Goal: Transaction & Acquisition: Obtain resource

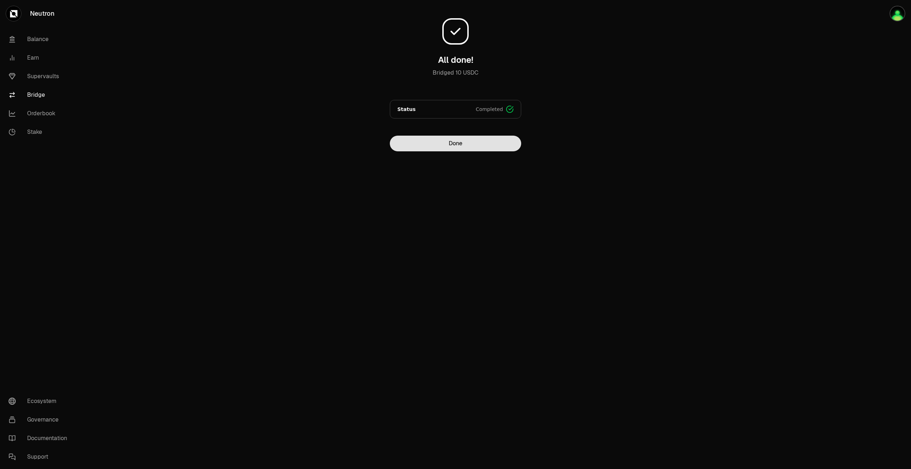
click at [477, 145] on button "Done" at bounding box center [455, 144] width 131 height 16
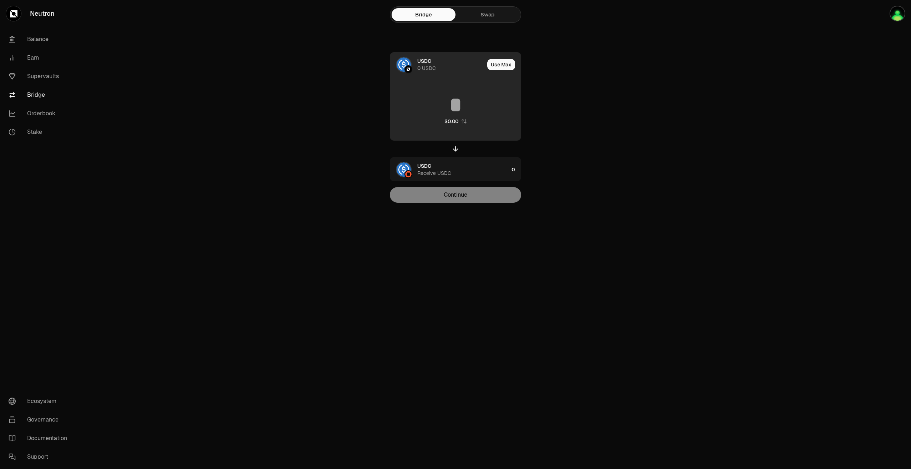
click at [420, 64] on div "USDC" at bounding box center [424, 60] width 14 height 7
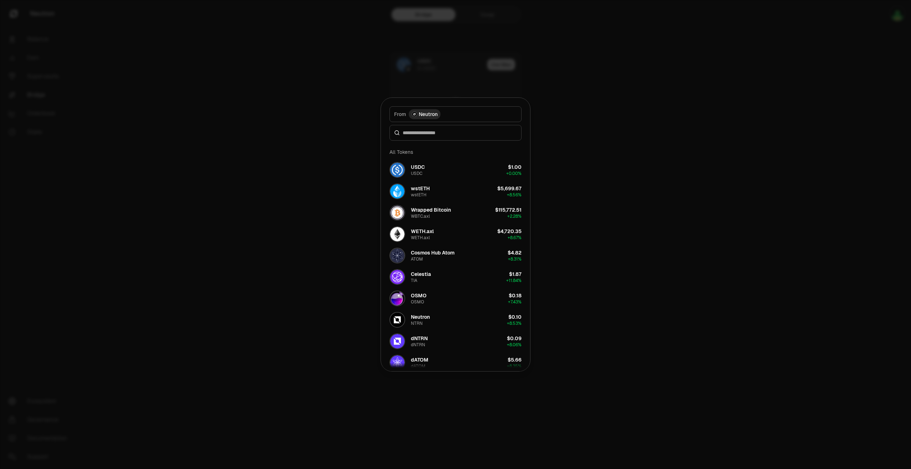
click at [447, 116] on button "From Neutron" at bounding box center [455, 114] width 132 height 16
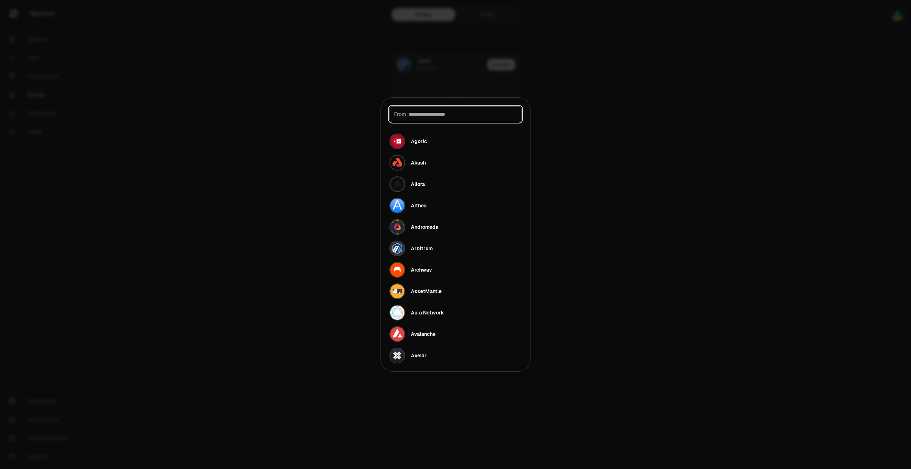
click at [447, 116] on input at bounding box center [463, 114] width 108 height 7
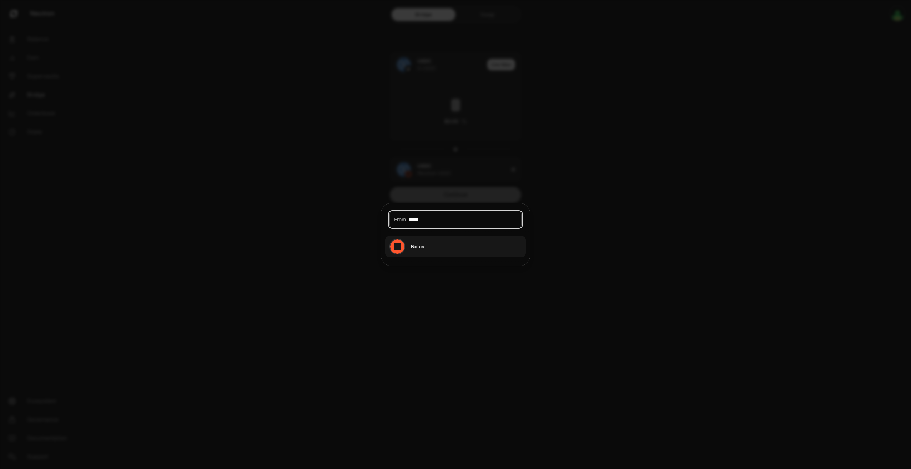
type input "*****"
click at [434, 242] on button "Nolus" at bounding box center [455, 246] width 141 height 21
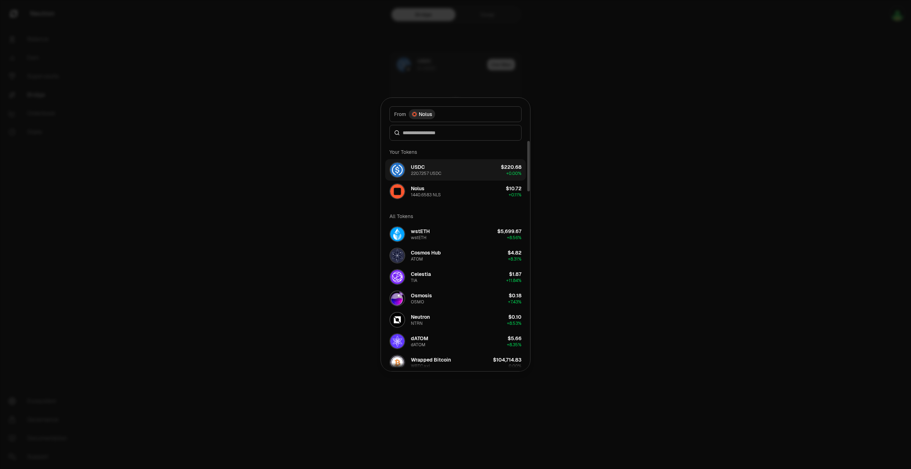
click at [442, 169] on button "USDC 220.7257 USDC $220.68 + 0.00%" at bounding box center [455, 169] width 141 height 21
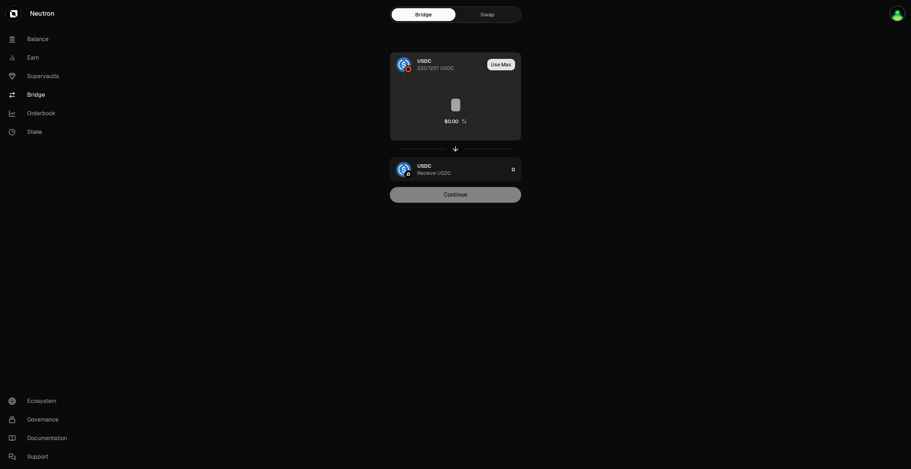
click at [495, 66] on button "Use Max" at bounding box center [501, 64] width 28 height 11
type input "**********"
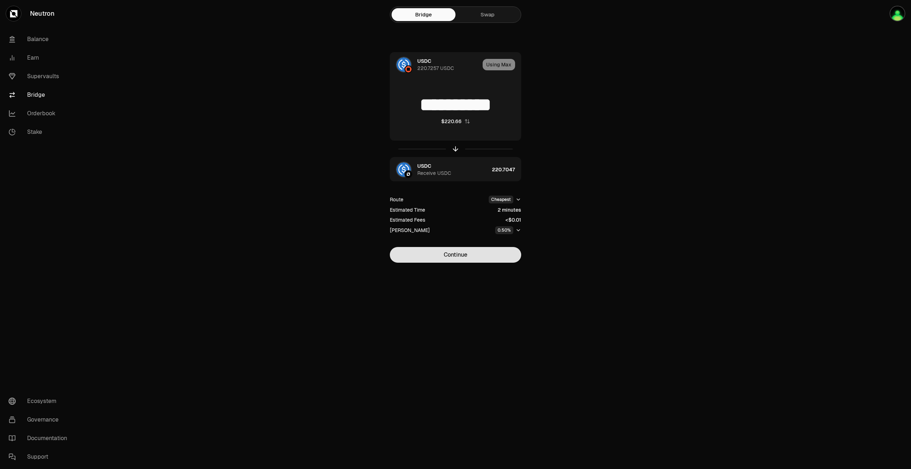
click at [472, 254] on button "Continue" at bounding box center [455, 255] width 131 height 16
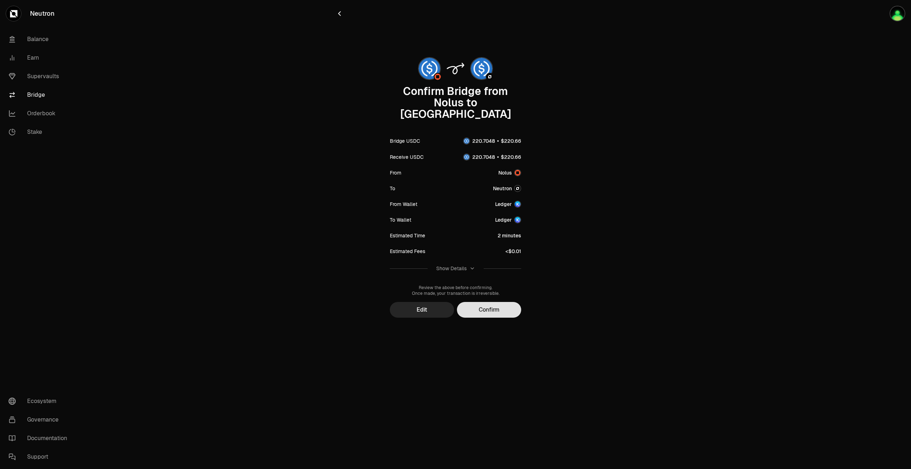
click at [498, 305] on button "Confirm" at bounding box center [489, 310] width 64 height 16
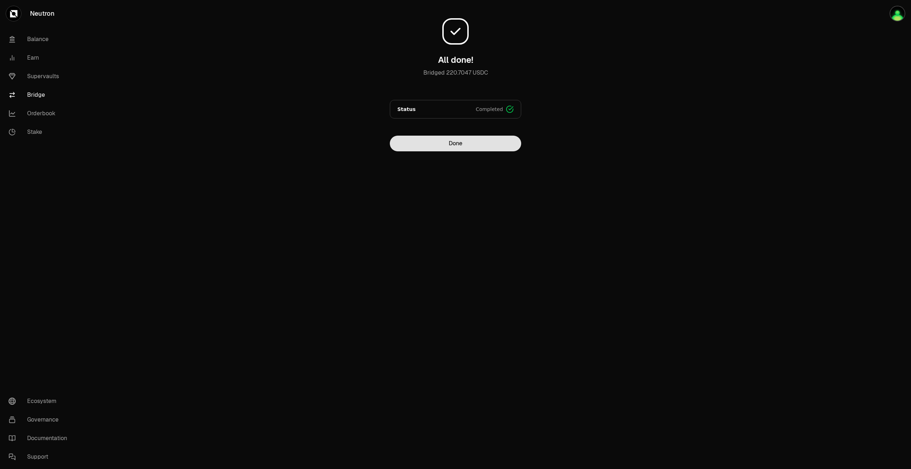
click at [431, 141] on button "Done" at bounding box center [455, 144] width 131 height 16
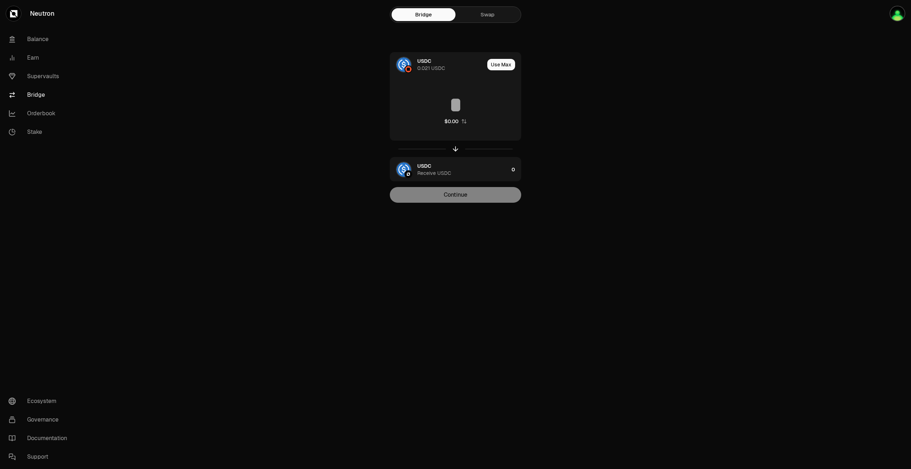
click at [259, 131] on main "Bridge Swap USDC 0.021 USDC Use Max $0.00 USDC Receive USDC 0 Continue" at bounding box center [495, 115] width 831 height 231
click at [47, 34] on link "Balance" at bounding box center [40, 39] width 74 height 19
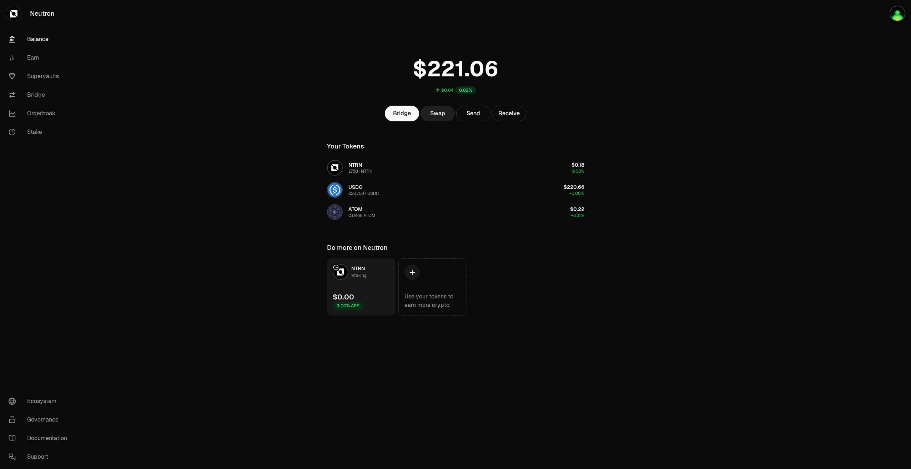
click at [440, 117] on link "Swap" at bounding box center [437, 114] width 34 height 16
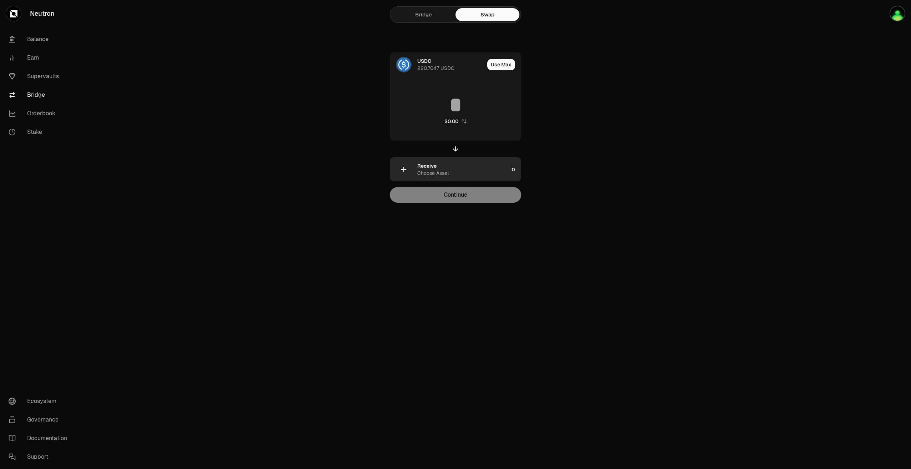
click at [447, 167] on div "Receive Choose Asset" at bounding box center [462, 169] width 91 height 14
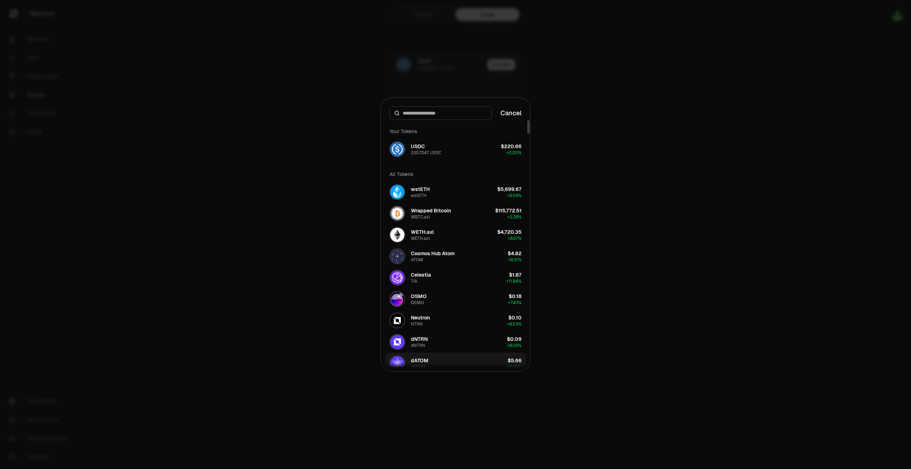
click at [435, 361] on button "dATOM dATOM $5.66 + 8.35%" at bounding box center [455, 363] width 141 height 21
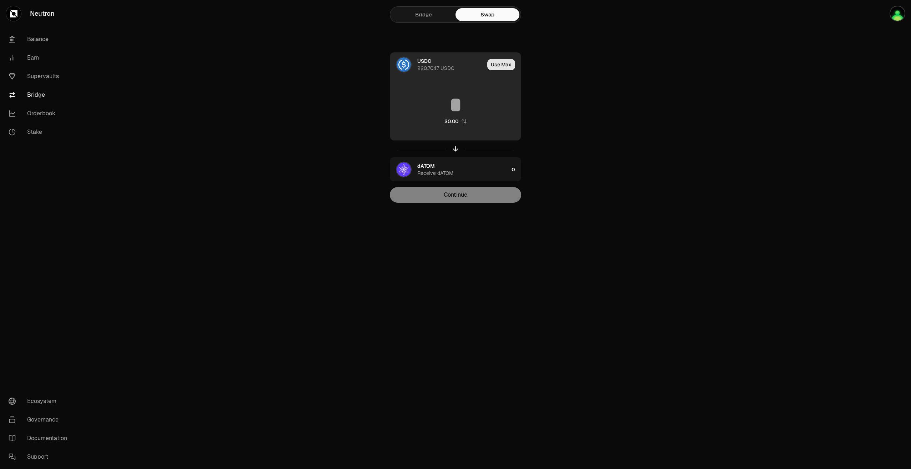
click at [500, 67] on button "Use Max" at bounding box center [501, 64] width 28 height 11
type input "**********"
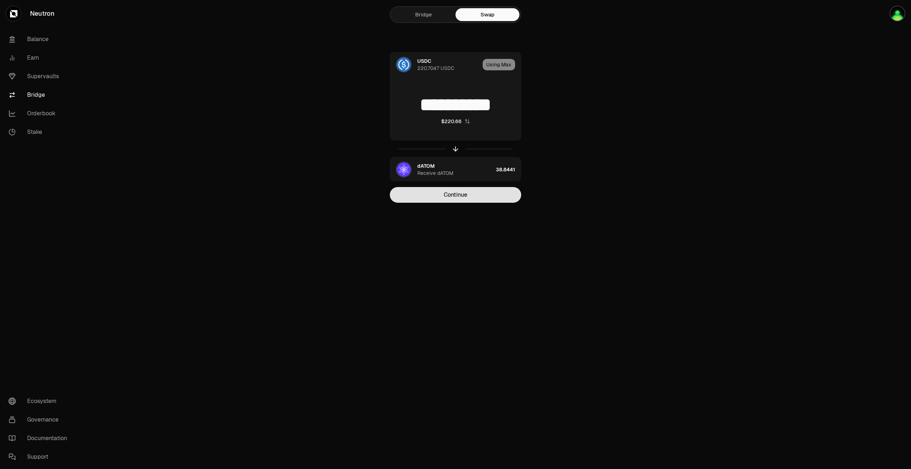
click at [467, 197] on button "Continue" at bounding box center [455, 195] width 131 height 16
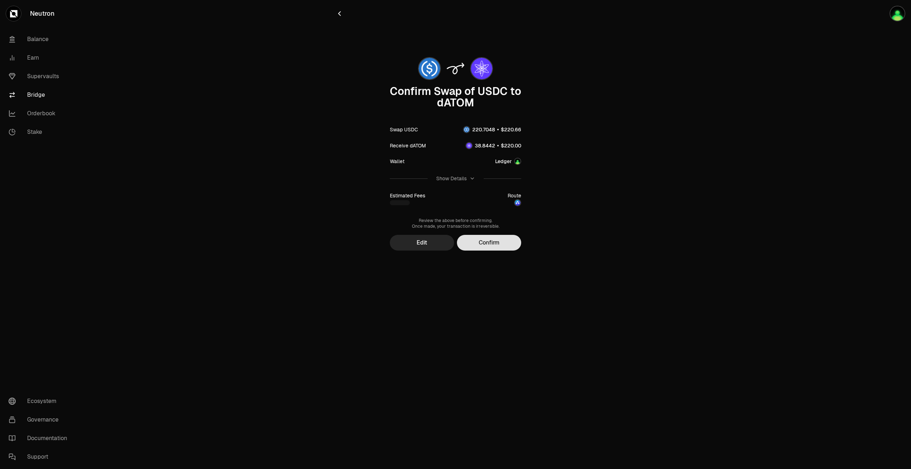
click at [490, 240] on button "Confirm" at bounding box center [489, 243] width 64 height 16
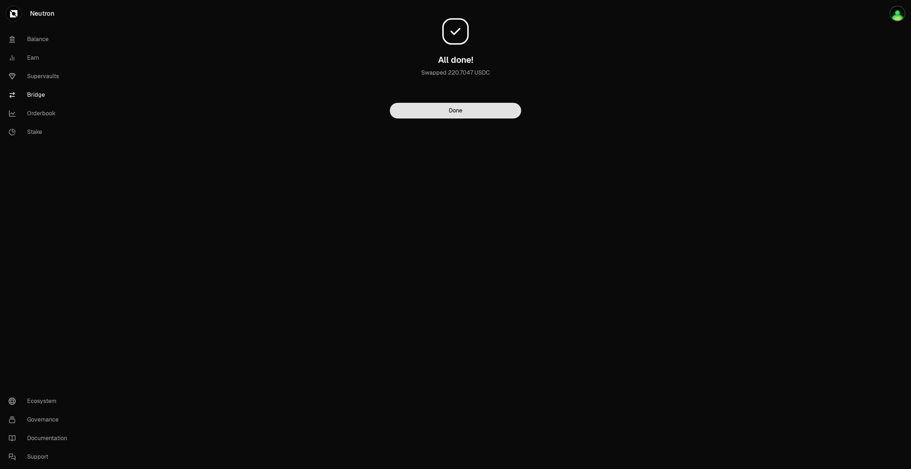
click at [460, 116] on button "Done" at bounding box center [455, 111] width 131 height 16
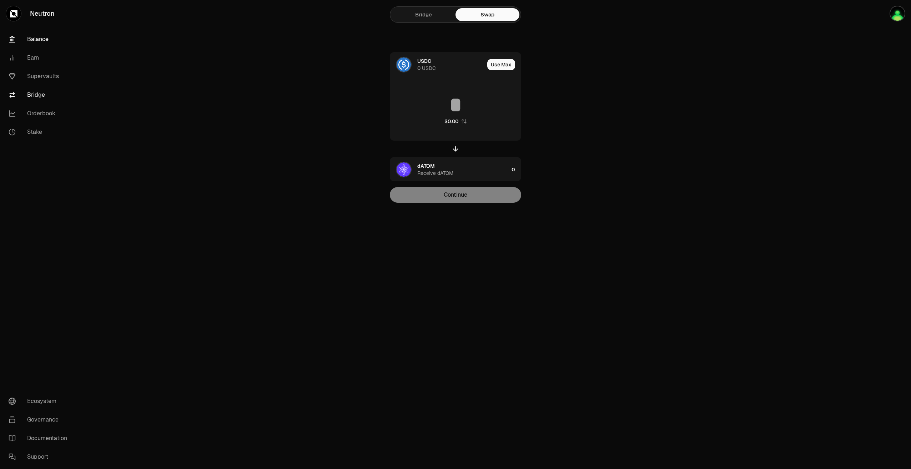
click at [48, 44] on link "Balance" at bounding box center [40, 39] width 74 height 19
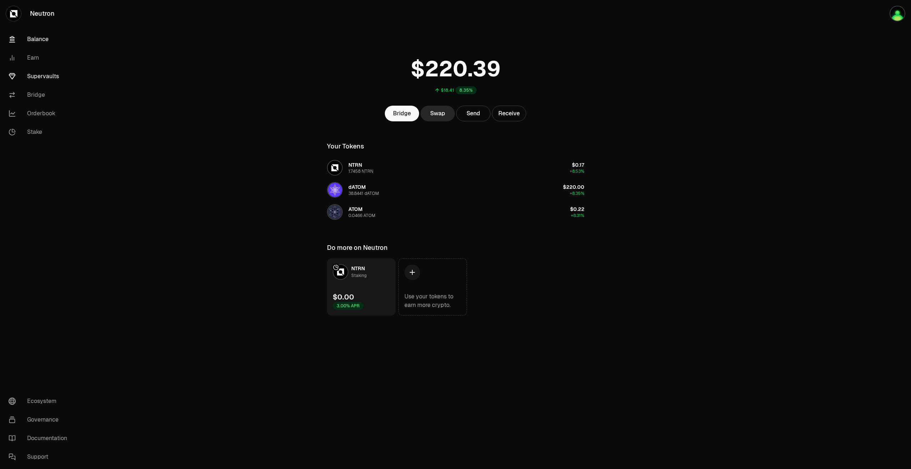
click at [44, 79] on link "Supervaults" at bounding box center [40, 76] width 74 height 19
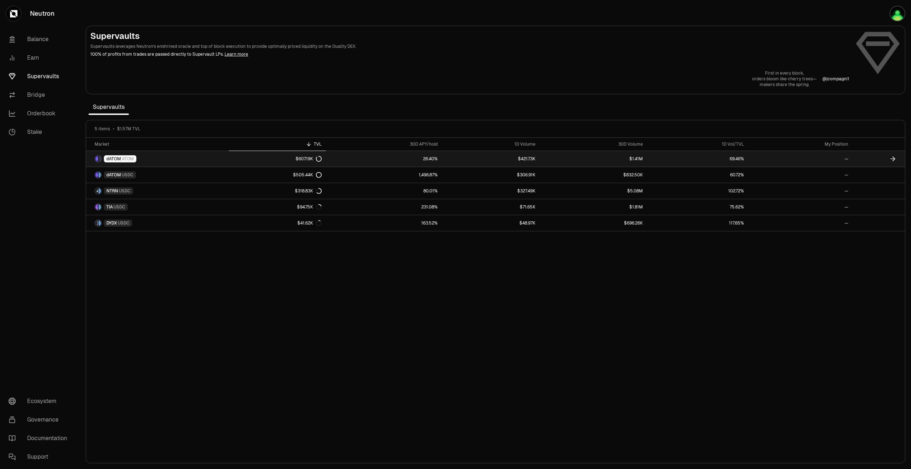
click at [690, 160] on link "69.46%" at bounding box center [697, 159] width 101 height 16
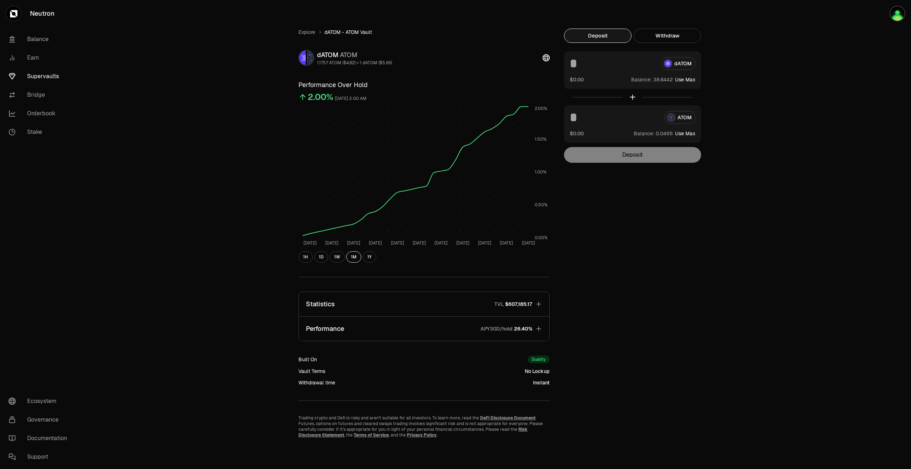
click at [686, 79] on button "Use Max" at bounding box center [685, 79] width 20 height 7
type input "*********"
click at [640, 156] on button "Deposit" at bounding box center [632, 155] width 137 height 16
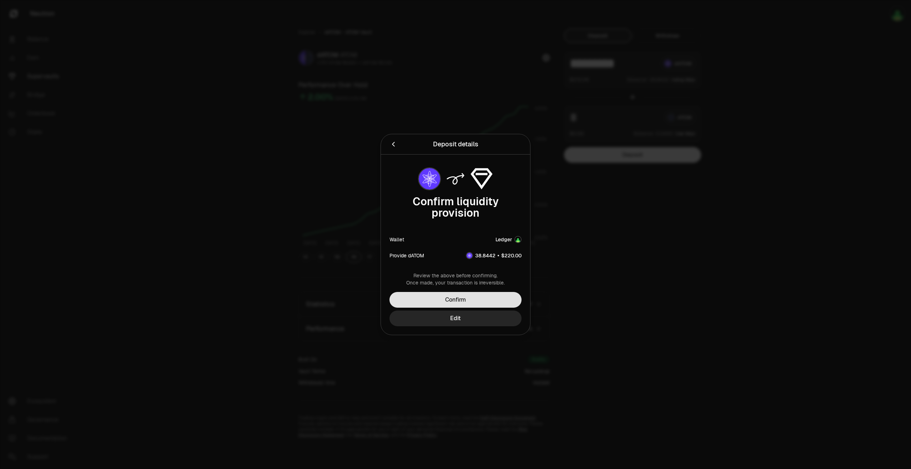
click at [484, 301] on button "Confirm" at bounding box center [455, 300] width 132 height 16
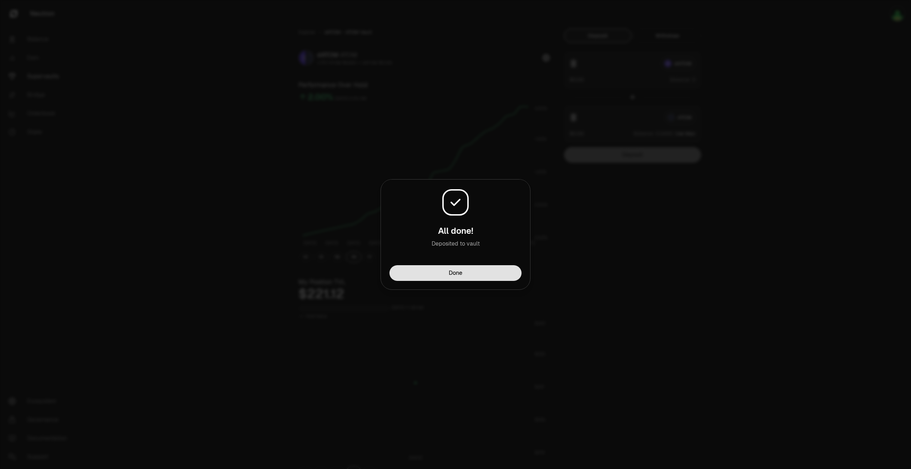
click at [478, 270] on button "Done" at bounding box center [455, 273] width 132 height 16
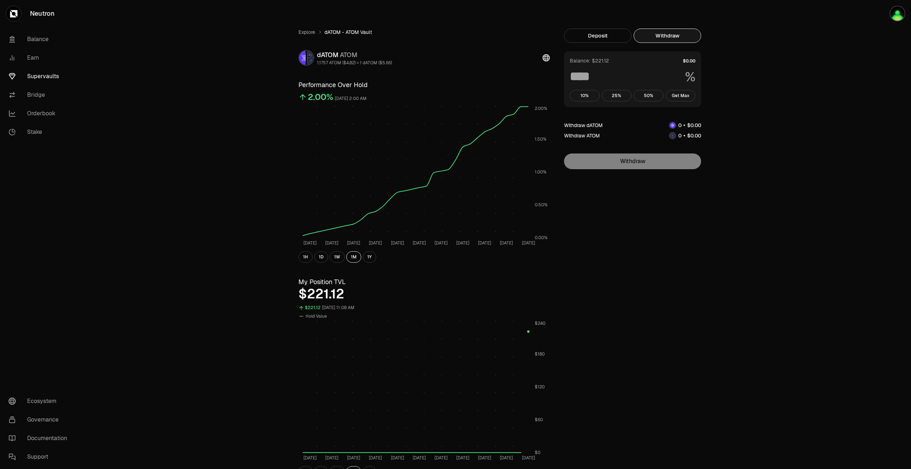
click at [672, 37] on button "Withdraw" at bounding box center [666, 36] width 67 height 14
click at [676, 96] on button "Get Max" at bounding box center [680, 95] width 30 height 11
type input "***"
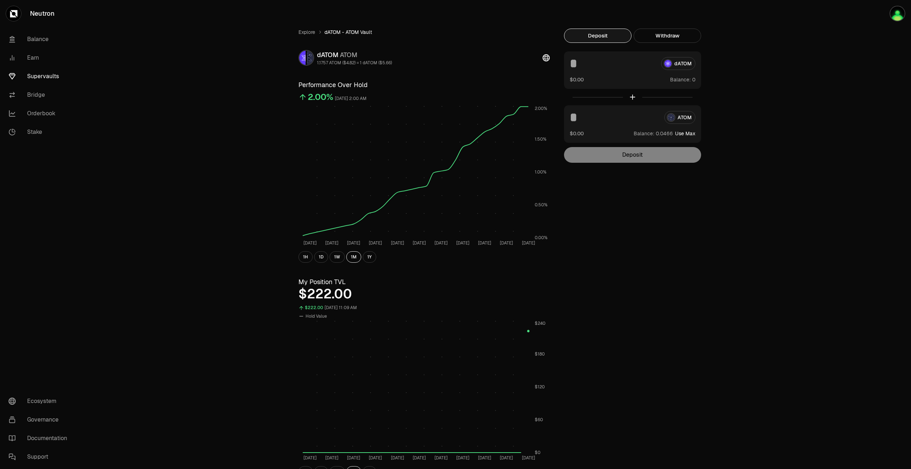
click at [607, 36] on button "Deposit" at bounding box center [597, 36] width 67 height 14
click at [67, 43] on link "Balance" at bounding box center [40, 39] width 74 height 19
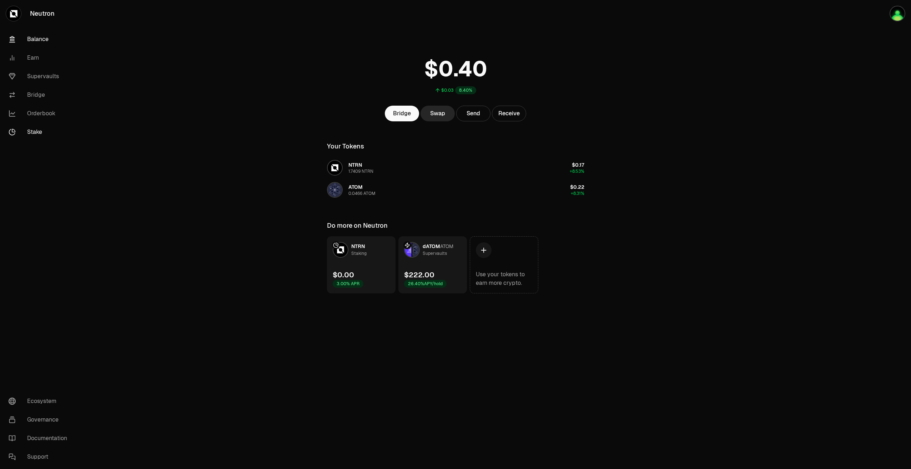
click at [43, 128] on link "Stake" at bounding box center [40, 132] width 74 height 19
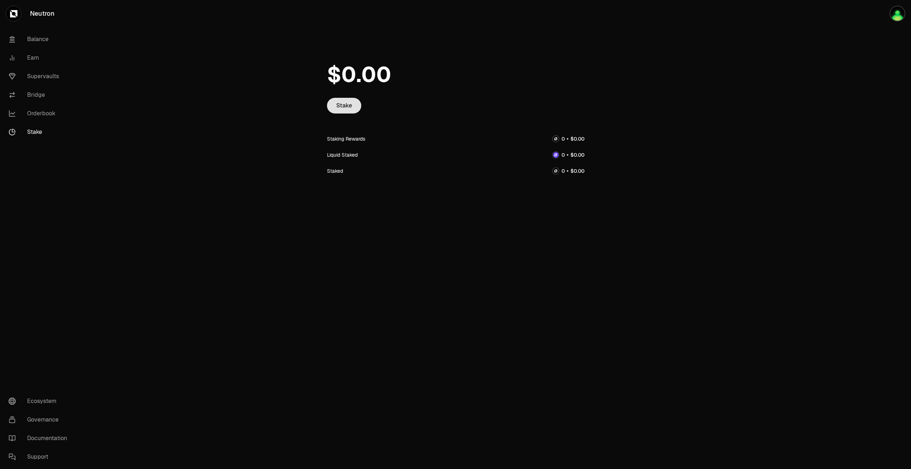
click at [343, 105] on link "Stake" at bounding box center [344, 106] width 34 height 16
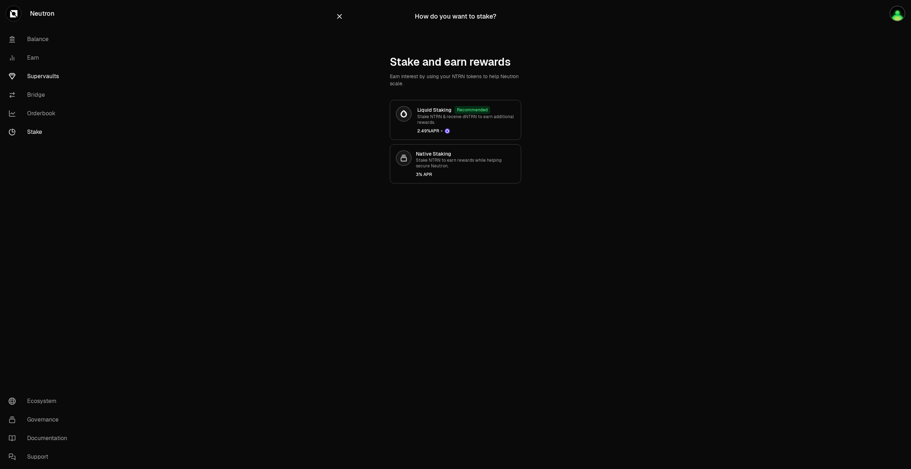
click at [56, 72] on link "Supervaults" at bounding box center [40, 76] width 74 height 19
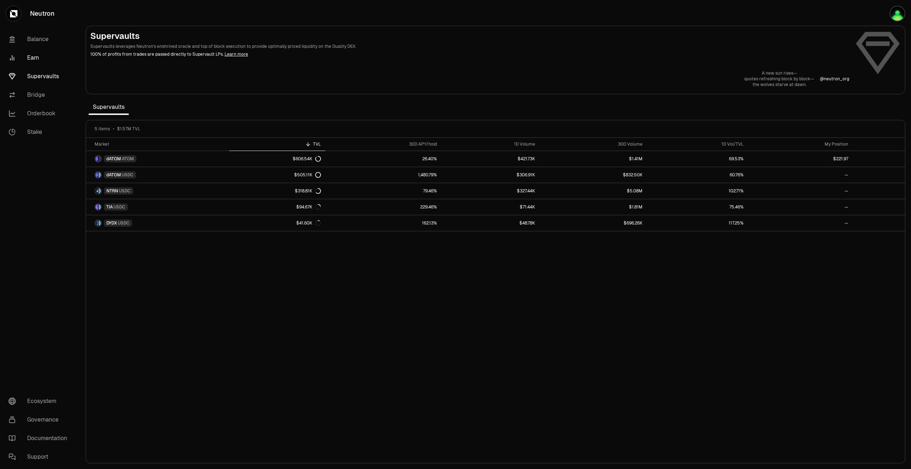
click at [36, 56] on link "Earn" at bounding box center [40, 58] width 74 height 19
click at [35, 55] on link "Earn" at bounding box center [40, 58] width 74 height 19
click at [35, 60] on link "Earn" at bounding box center [40, 58] width 74 height 19
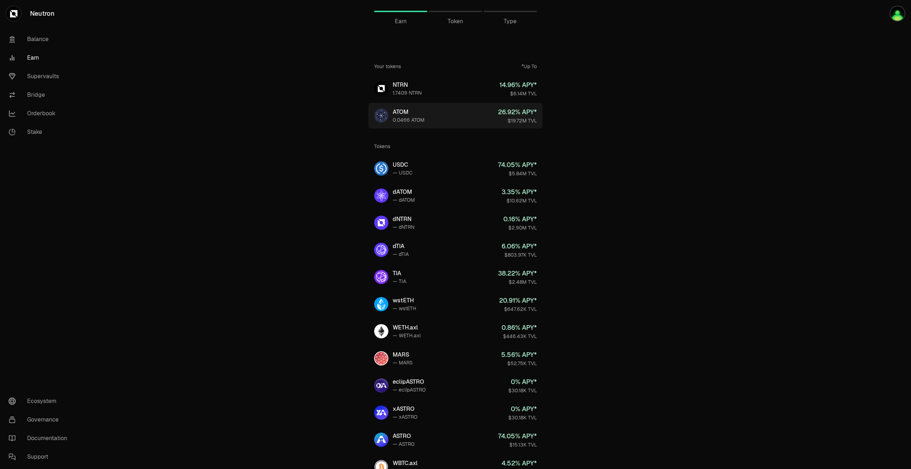
click at [452, 120] on link "ATOM 0.0466 ATOM 26.92 % APY* $19.72M TVL" at bounding box center [455, 116] width 174 height 26
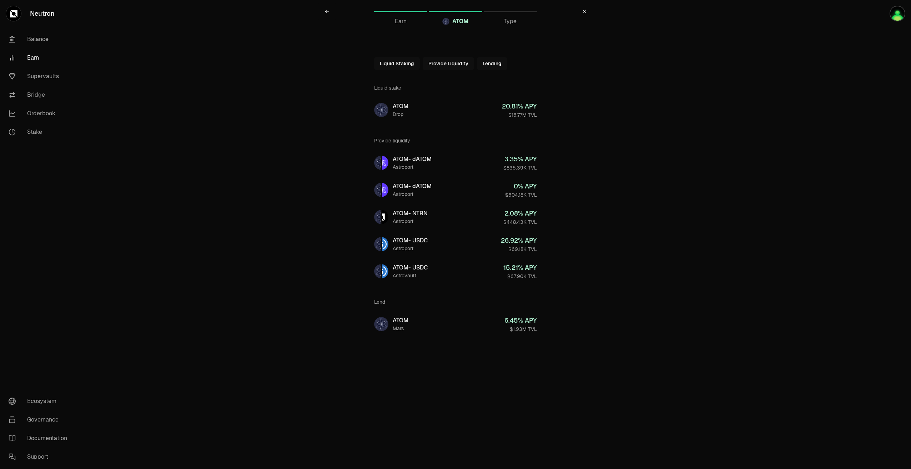
click at [60, 51] on link "Earn" at bounding box center [40, 58] width 74 height 19
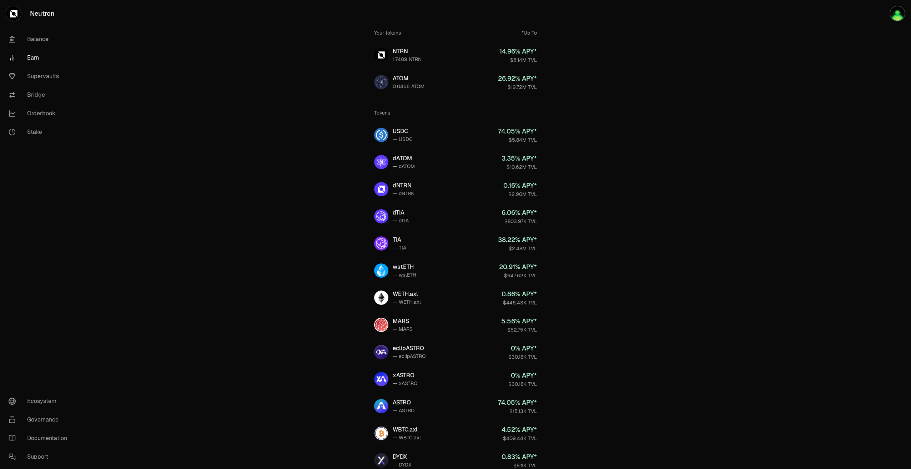
scroll to position [71, 0]
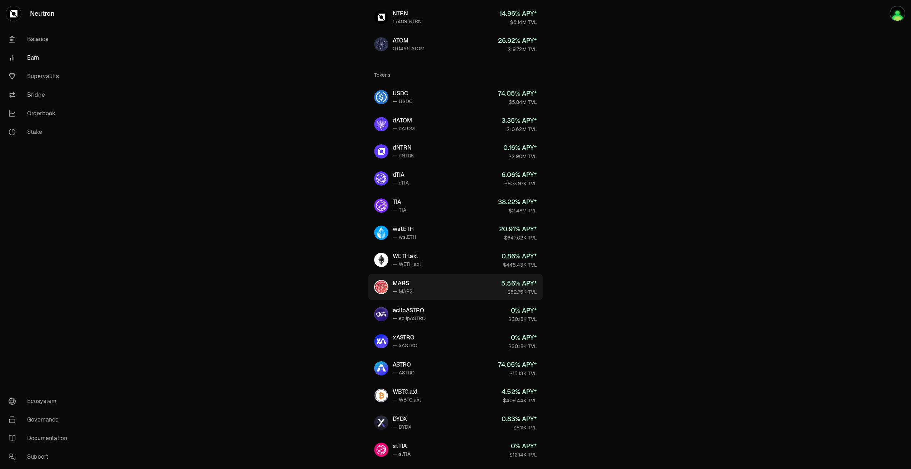
click at [465, 291] on link "MARS — MARS 5.56 % APY* $52.75K TVL" at bounding box center [455, 287] width 174 height 26
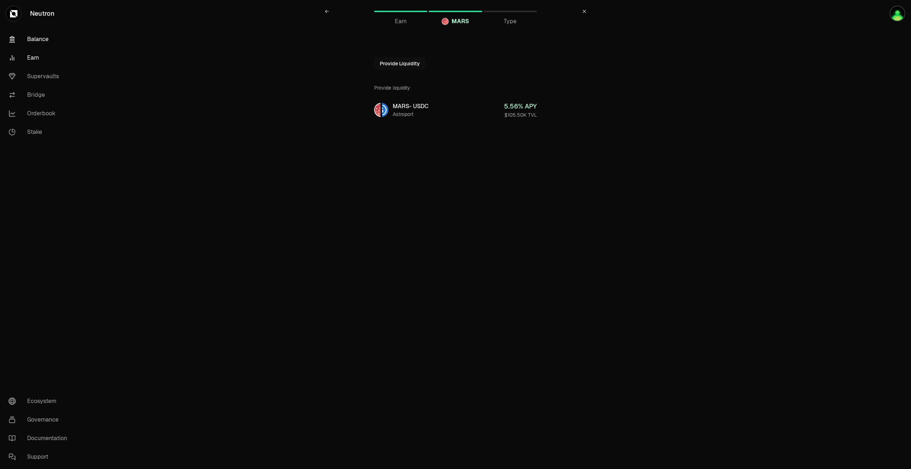
click at [41, 39] on link "Balance" at bounding box center [40, 39] width 74 height 19
